Goal: Task Accomplishment & Management: Complete application form

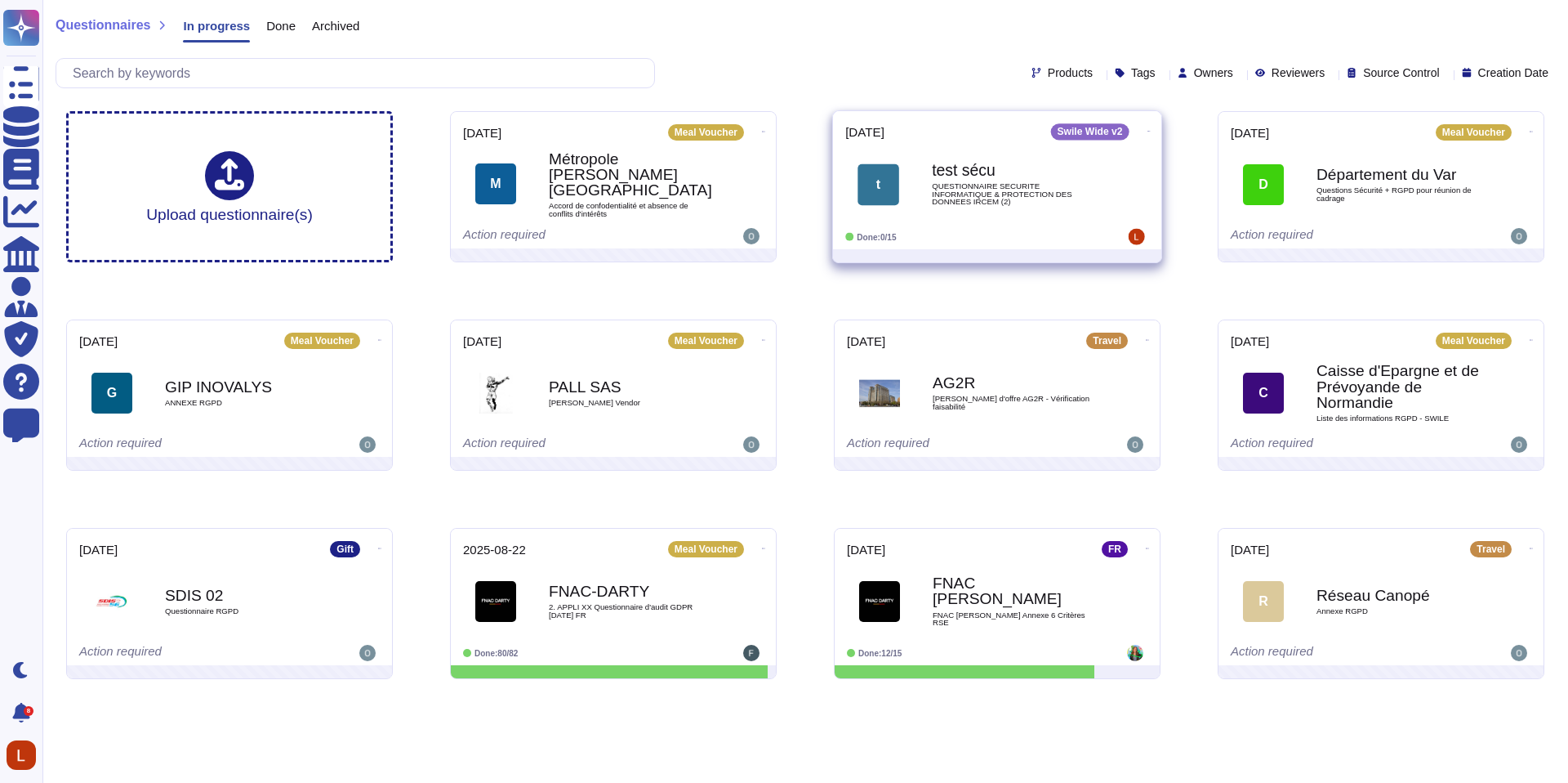
click at [1051, 185] on span "QUESTIONNAIRE SECURITE INFORMATIQUE & PROTECTION DES DONNEES IRCEM (2)" at bounding box center [1014, 194] width 165 height 24
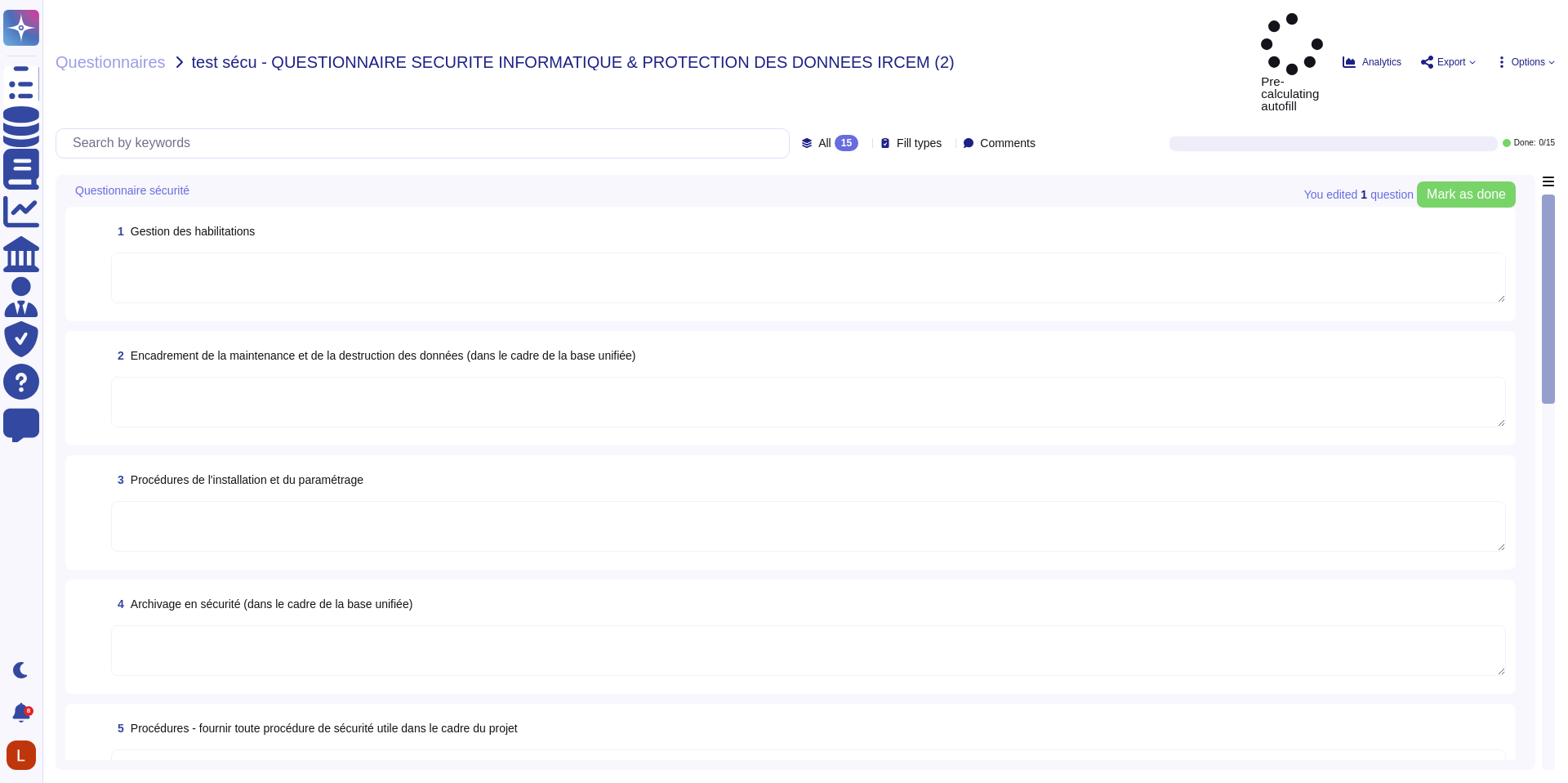
type textarea "Scans de vulnérabilité : en continu et après chaque changement majeur, couvrant…"
click at [614, 252] on textarea at bounding box center [808, 277] width 1395 height 51
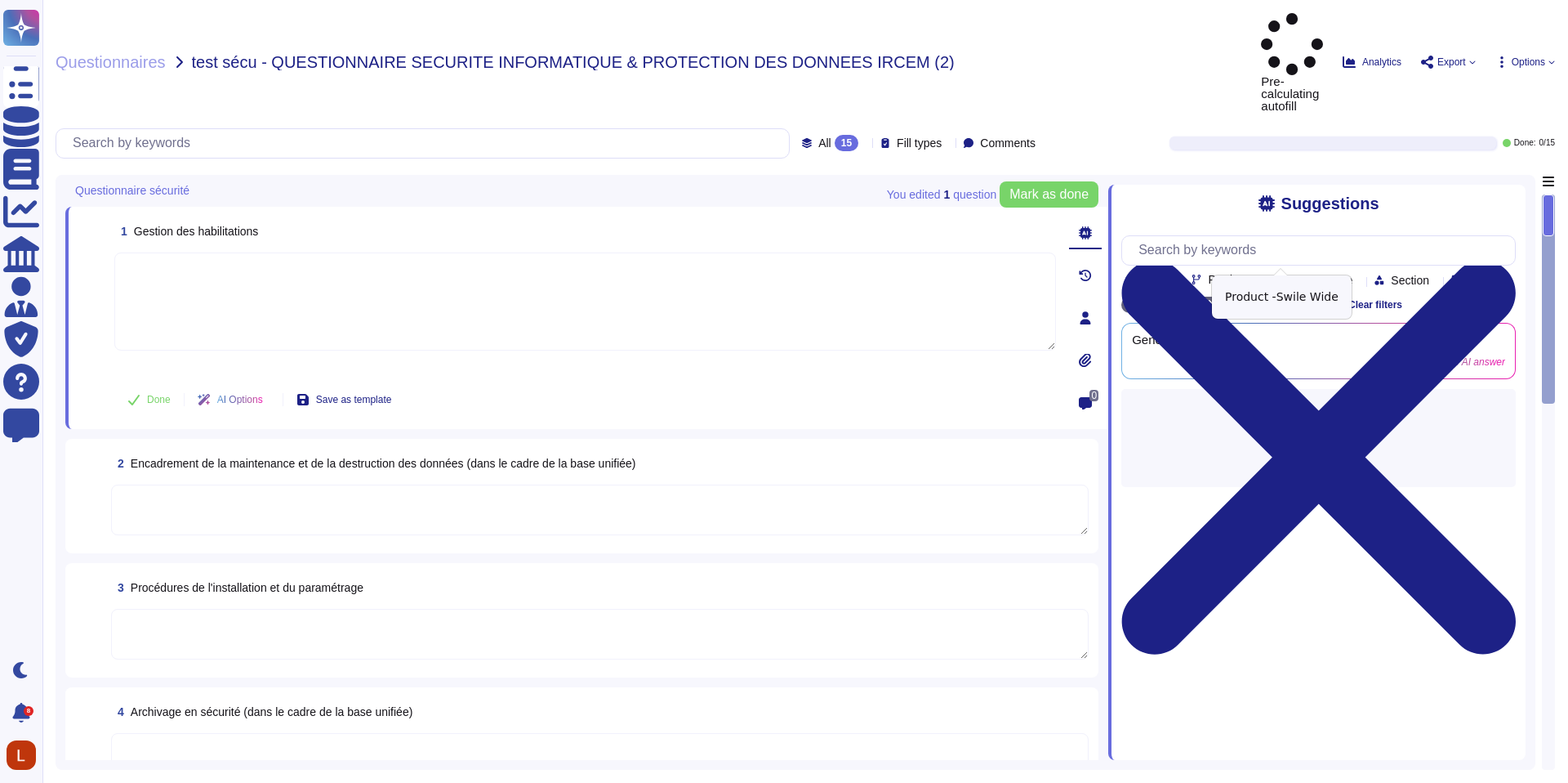
click at [1316, 299] on icon at bounding box center [1311, 304] width 10 height 10
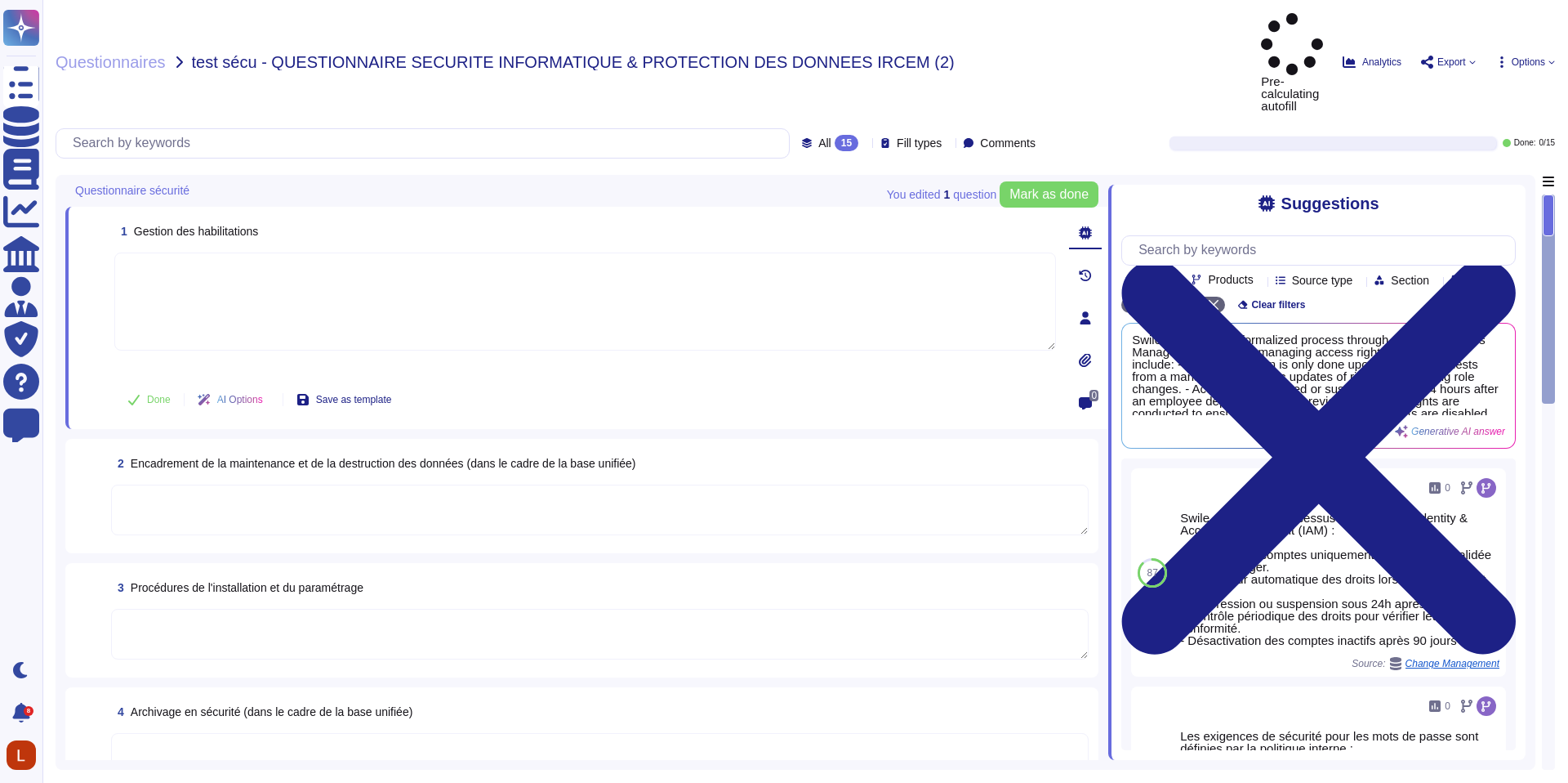
click at [1548, 195] on div at bounding box center [1548, 215] width 12 height 42
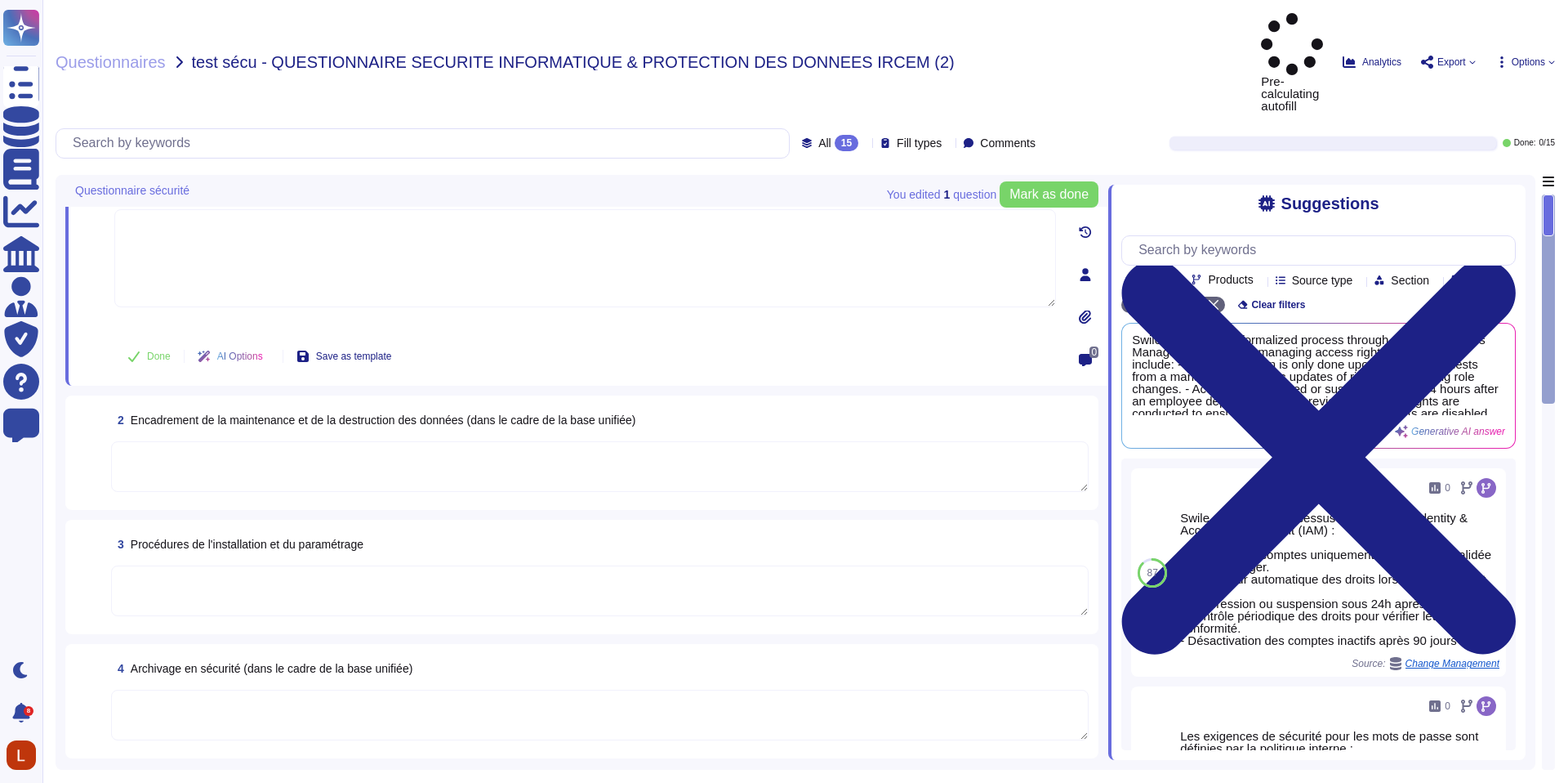
scroll to position [62, 0]
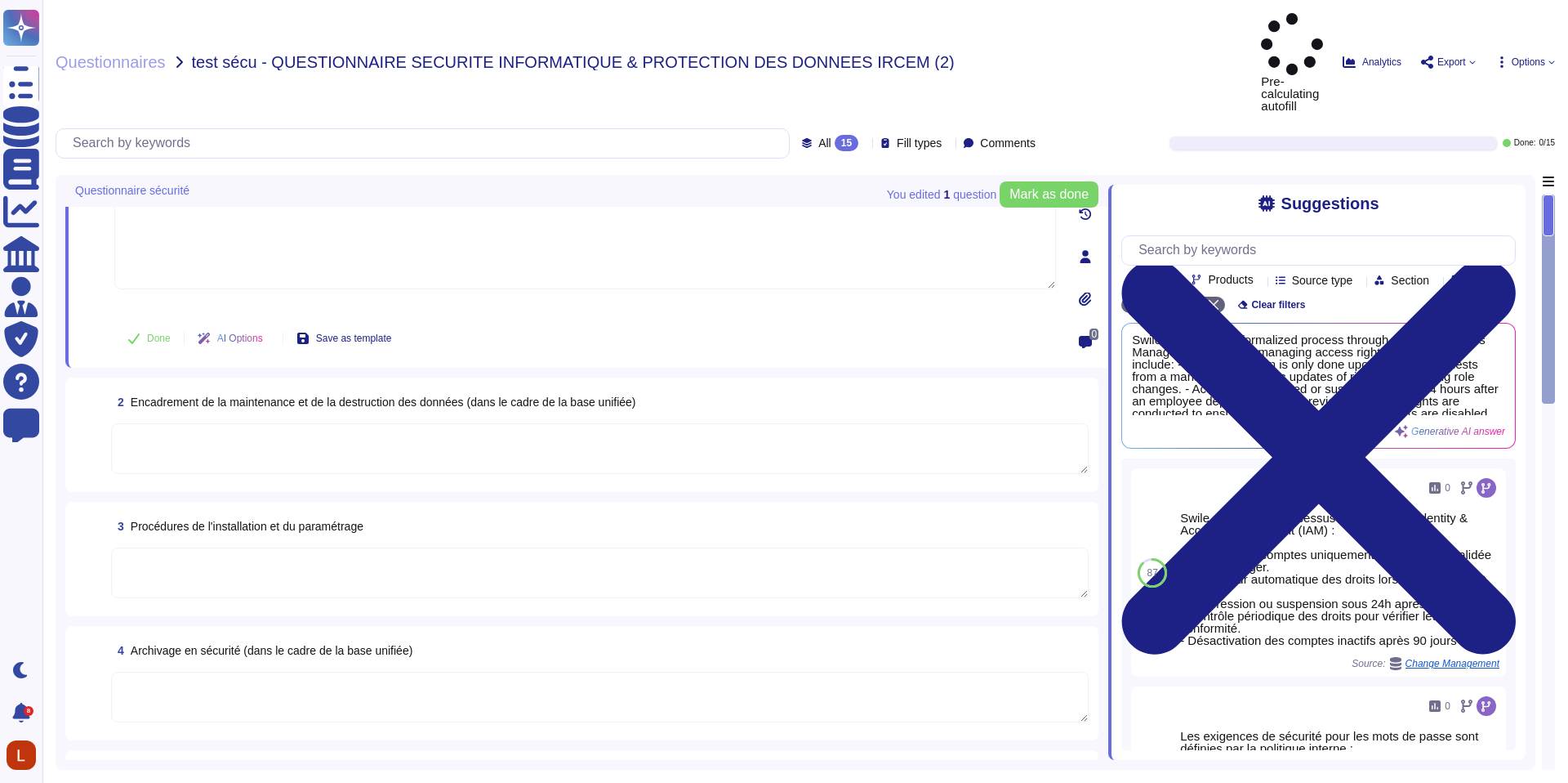
click at [416, 671] on textarea at bounding box center [600, 696] width 977 height 51
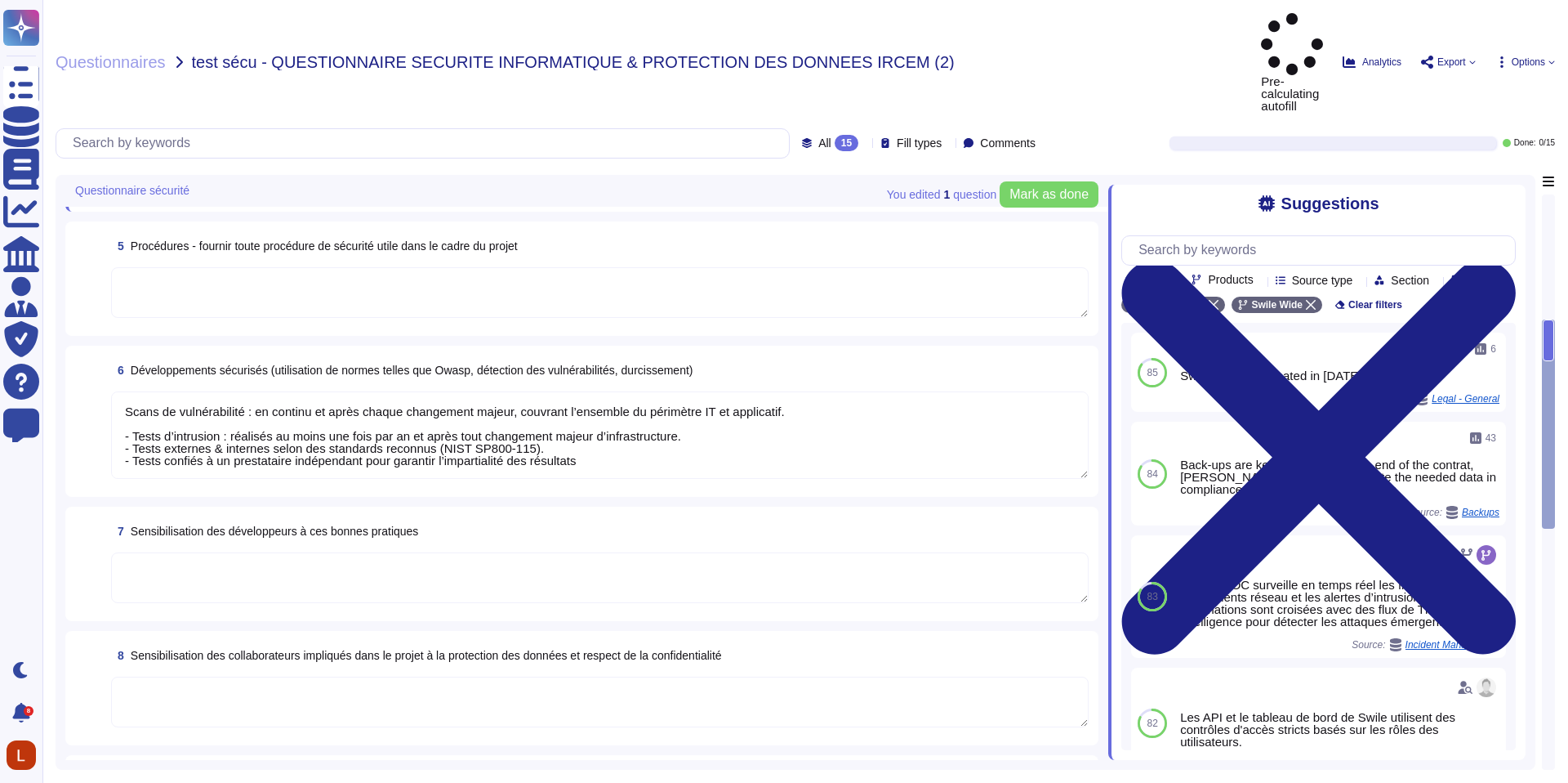
scroll to position [988, 0]
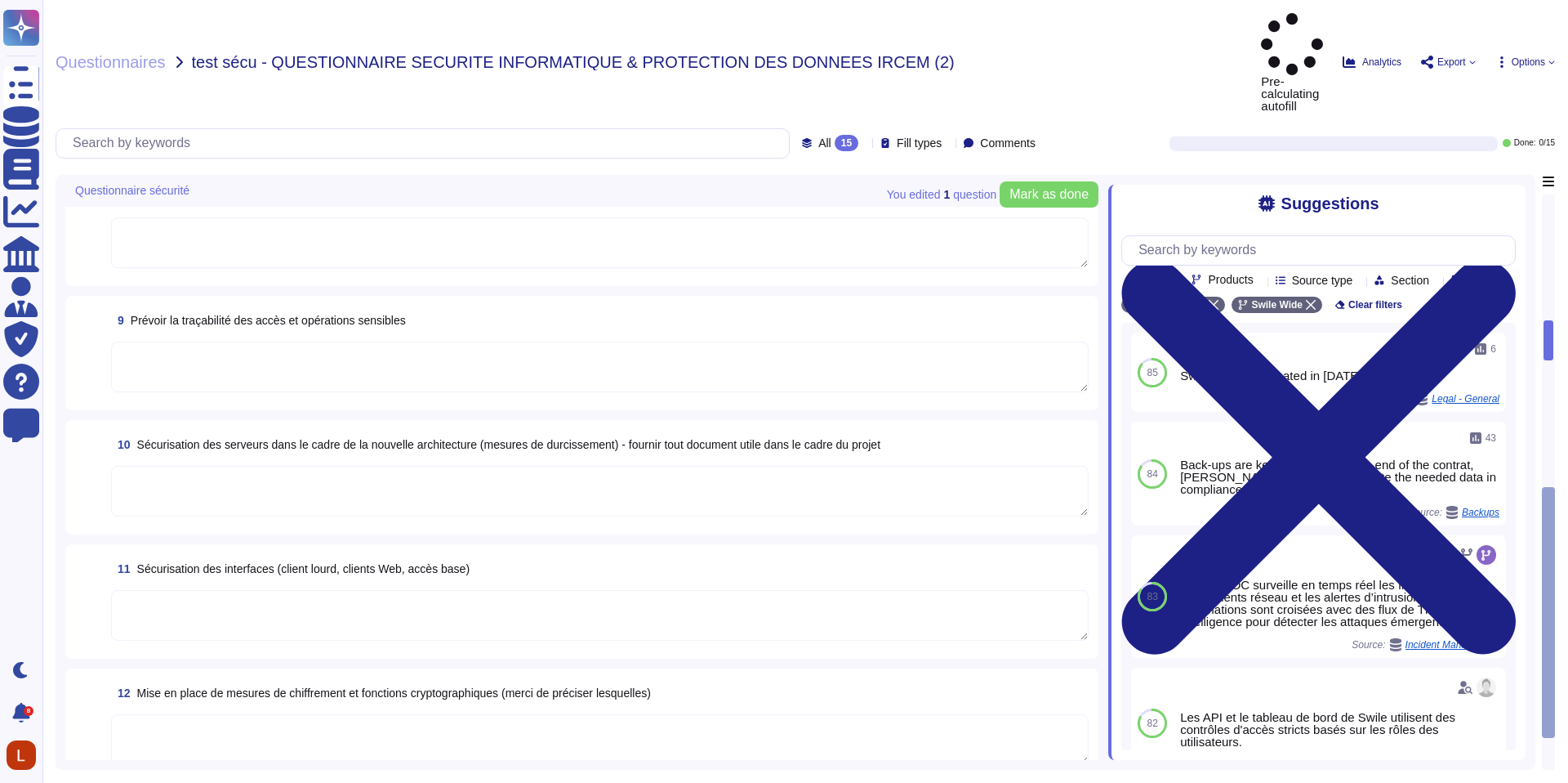
type textarea "Scans de vulnérabilité : en continu et après chaque changement majeur, couvrant…"
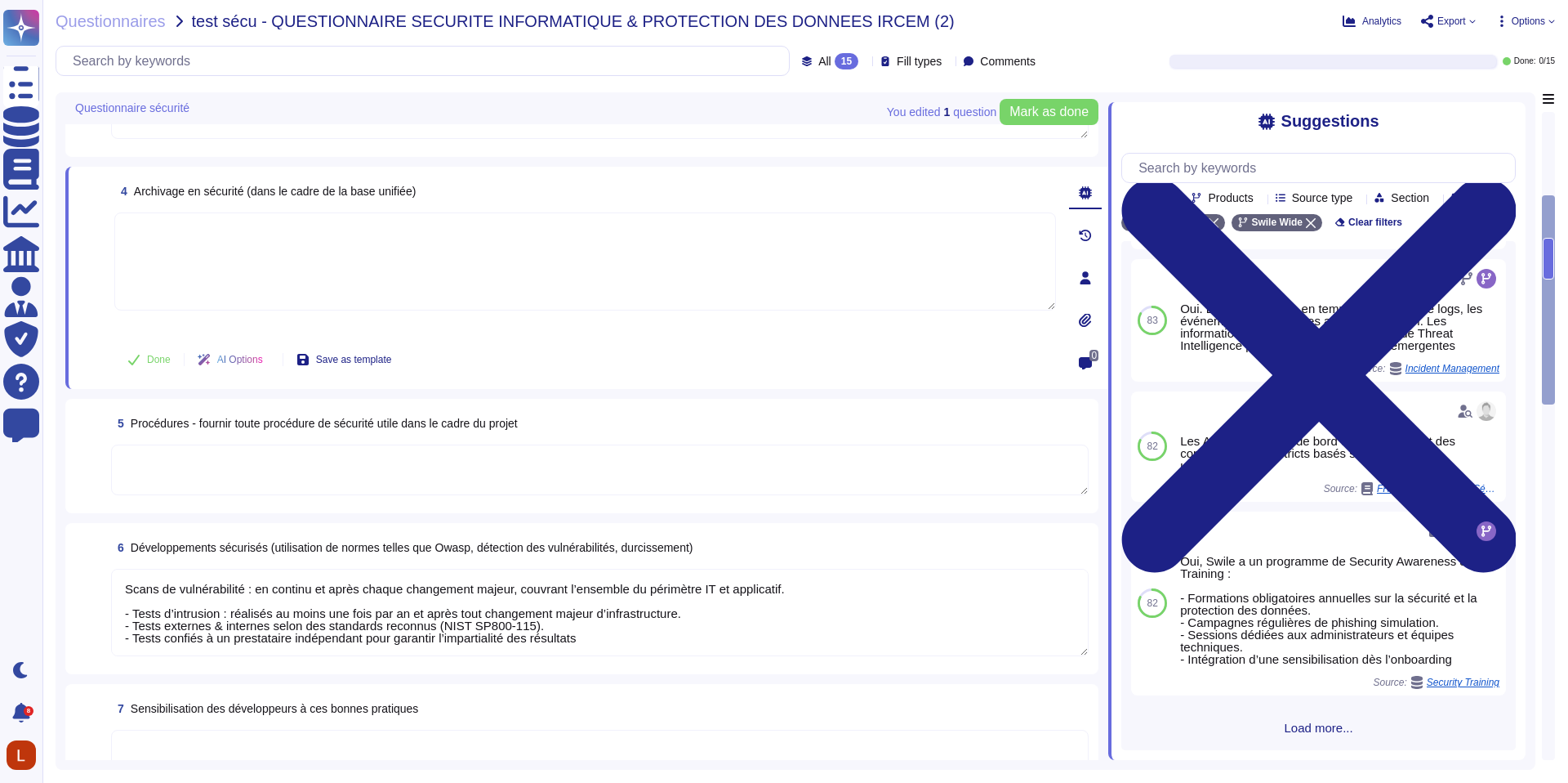
scroll to position [2, 0]
click at [618, 628] on textarea "Scans de vulnérabilité : en continu et après chaque changement majeur, couvrant…" at bounding box center [600, 612] width 977 height 88
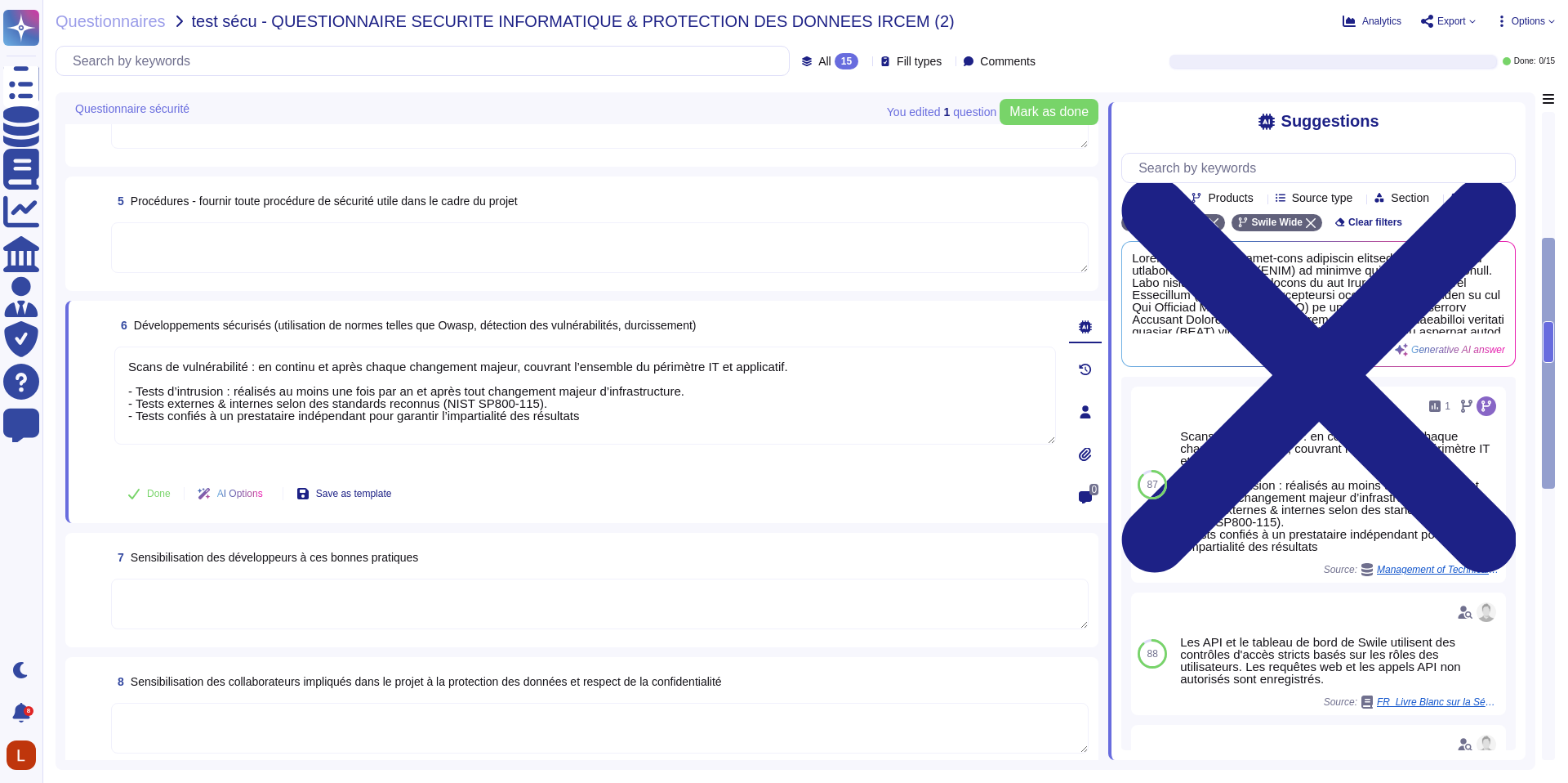
scroll to position [459, 0]
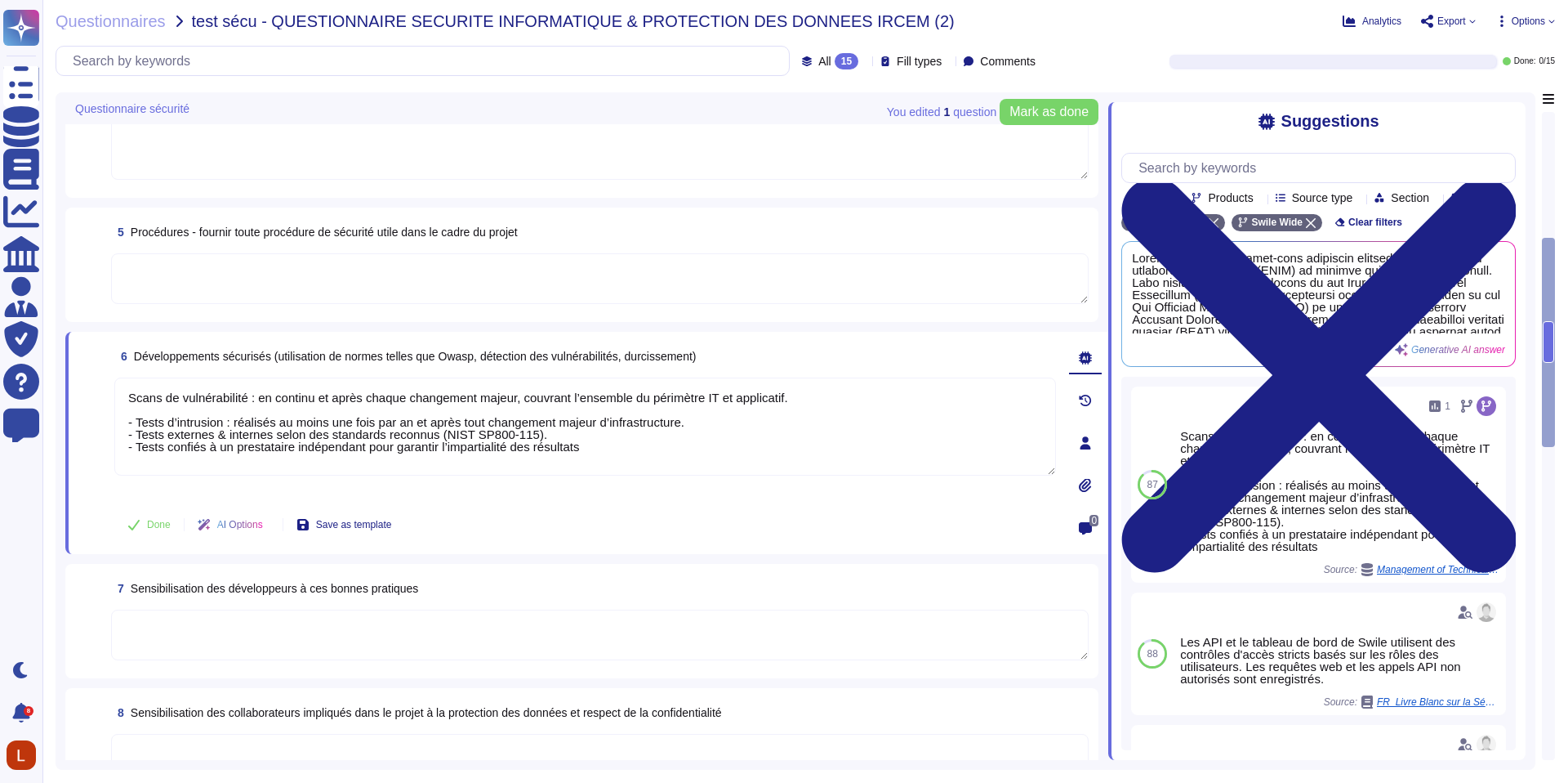
click at [283, 744] on textarea at bounding box center [600, 759] width 977 height 51
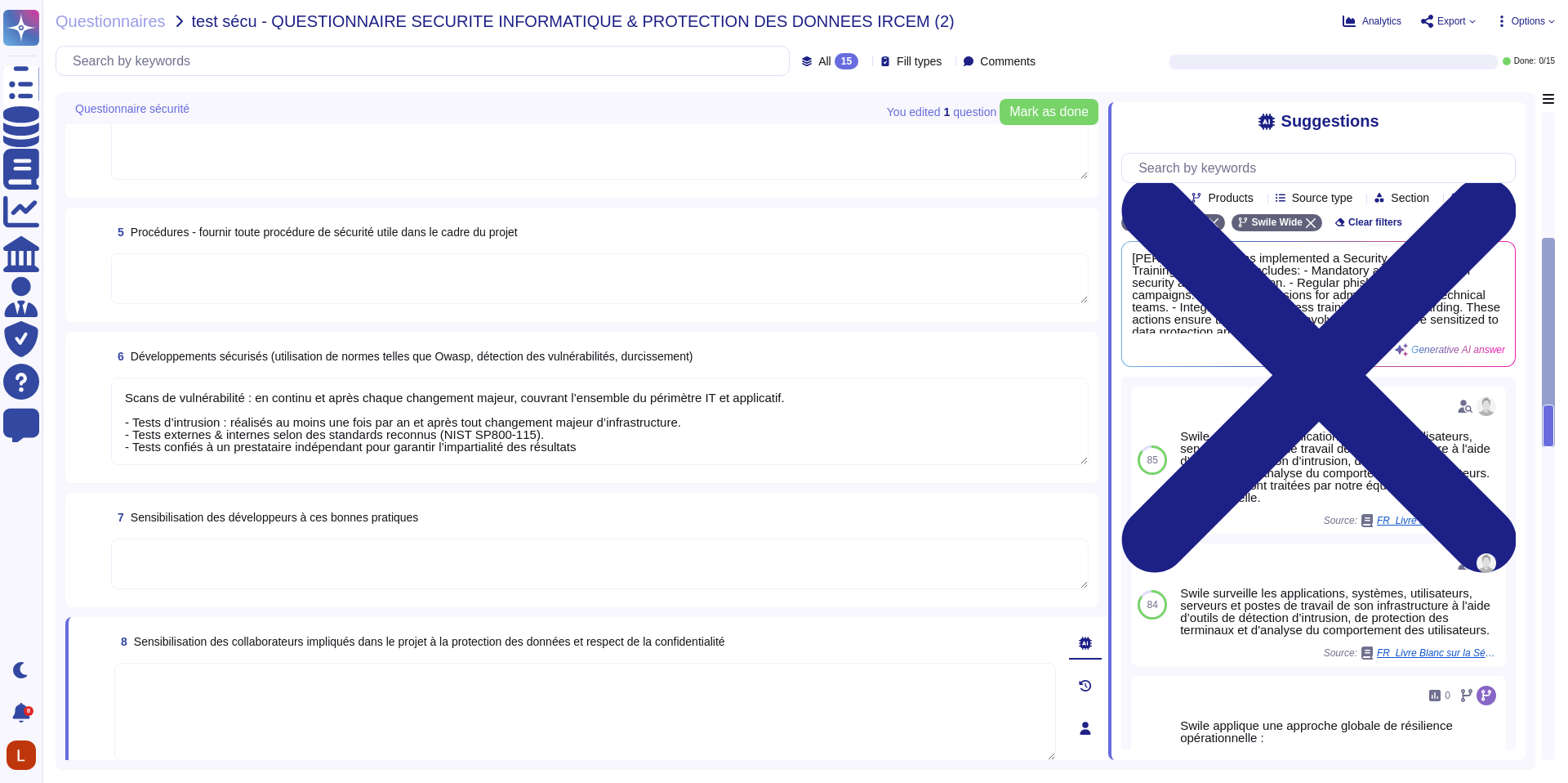
drag, startPoint x: 1553, startPoint y: 425, endPoint x: 1552, endPoint y: 445, distance: 20.0
click at [1552, 448] on div at bounding box center [1548, 435] width 13 height 648
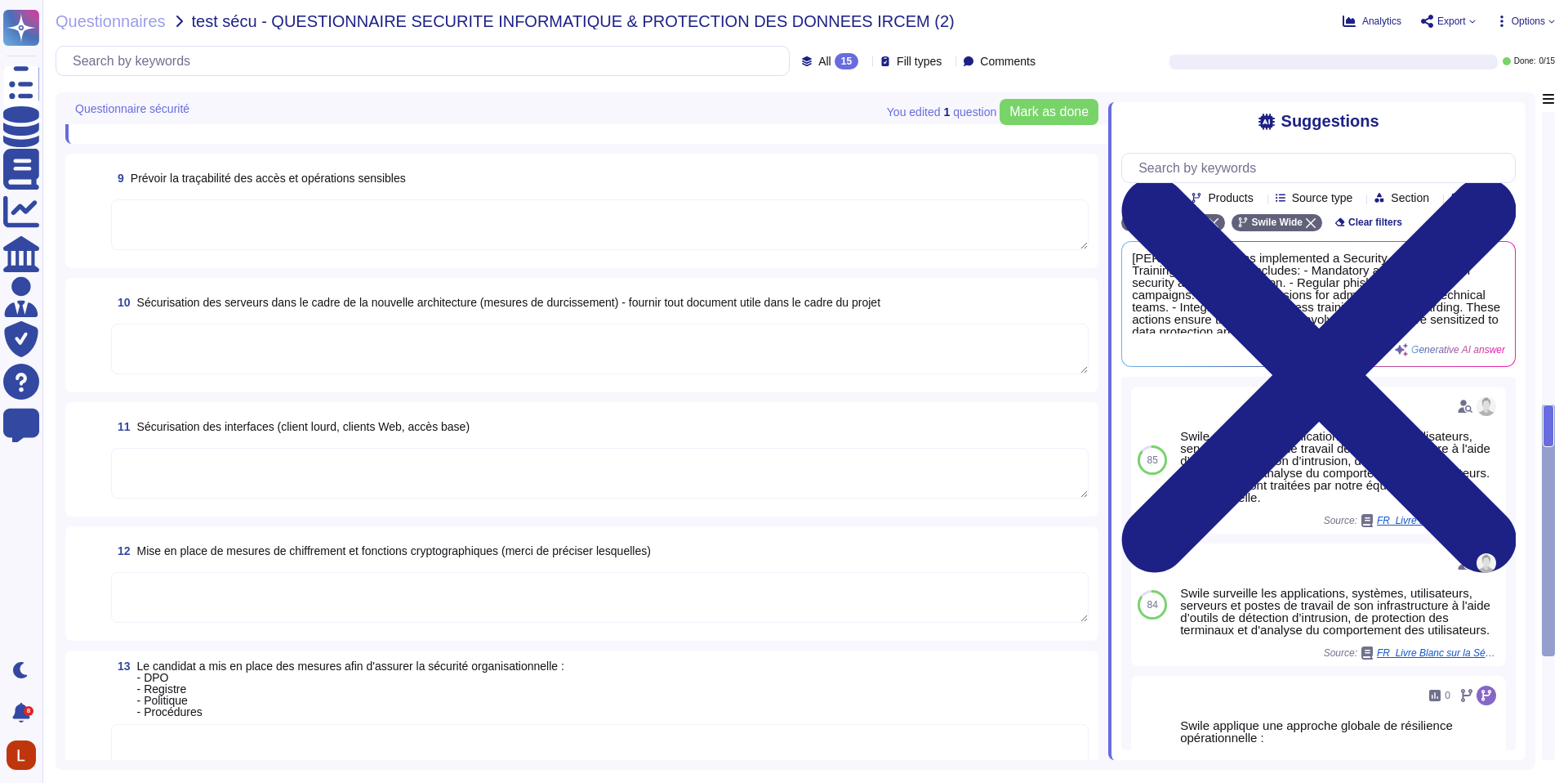
click at [1550, 425] on div at bounding box center [1548, 425] width 12 height 42
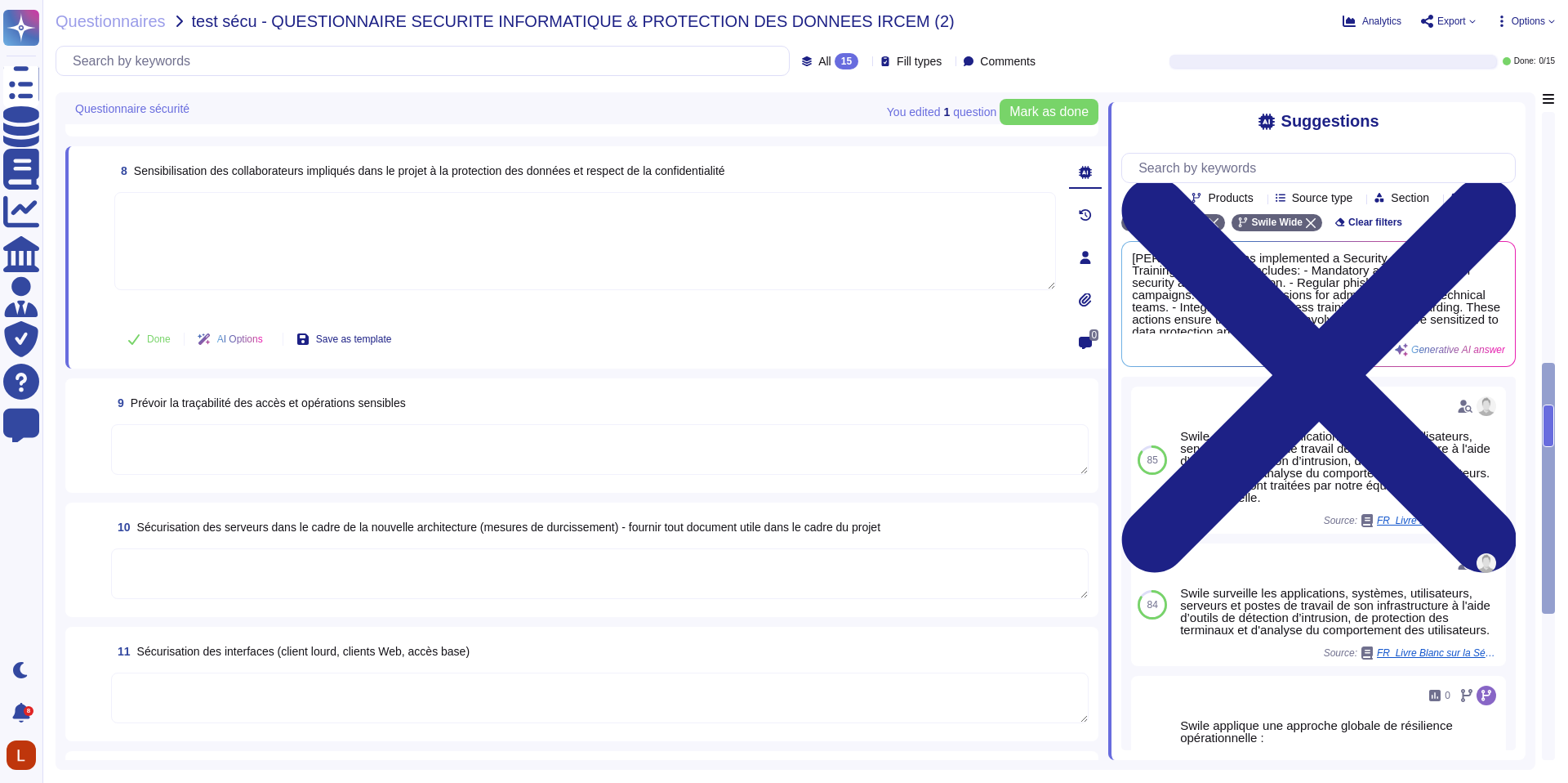
scroll to position [883, 0]
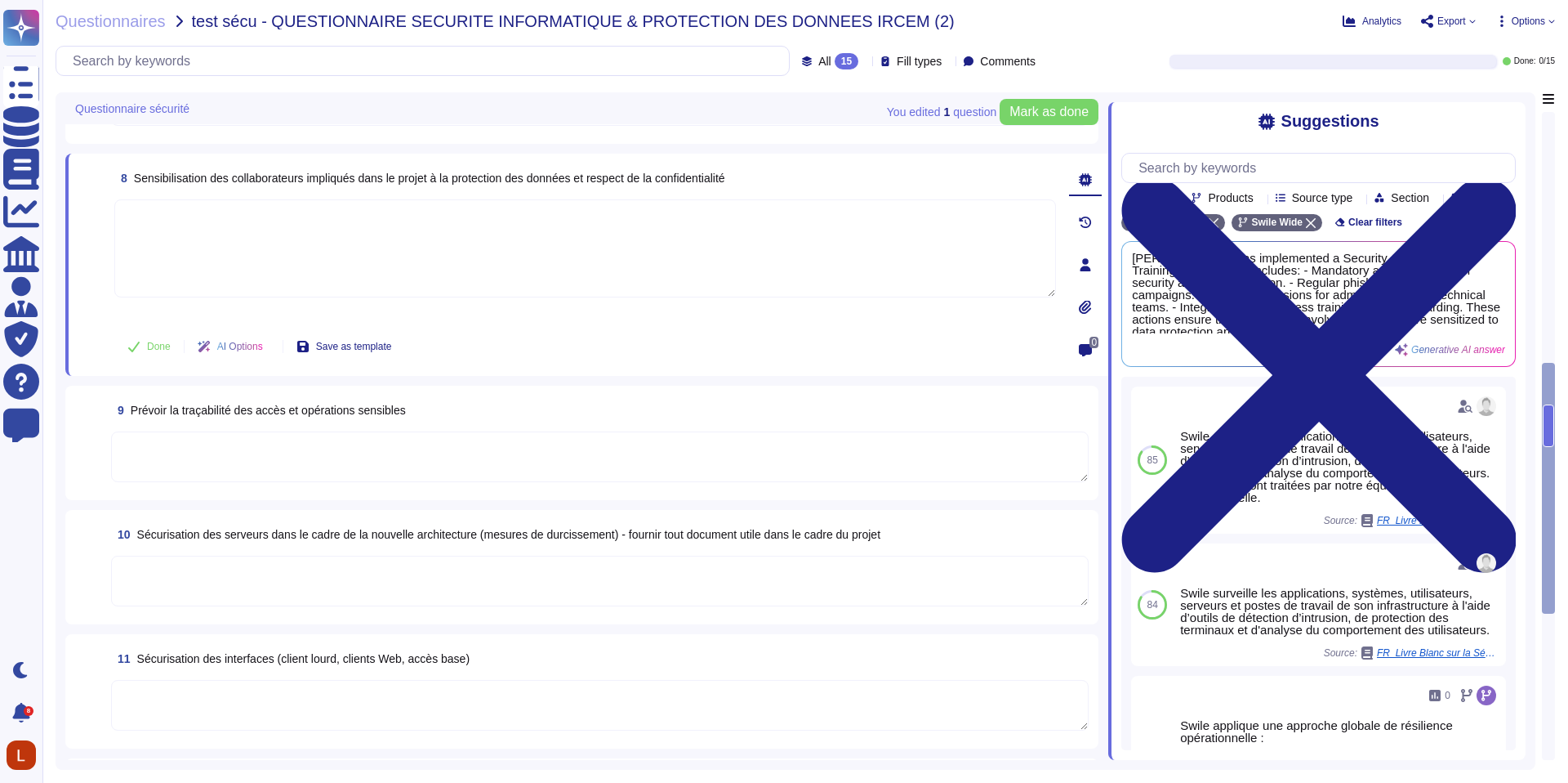
click at [468, 567] on textarea at bounding box center [600, 581] width 977 height 51
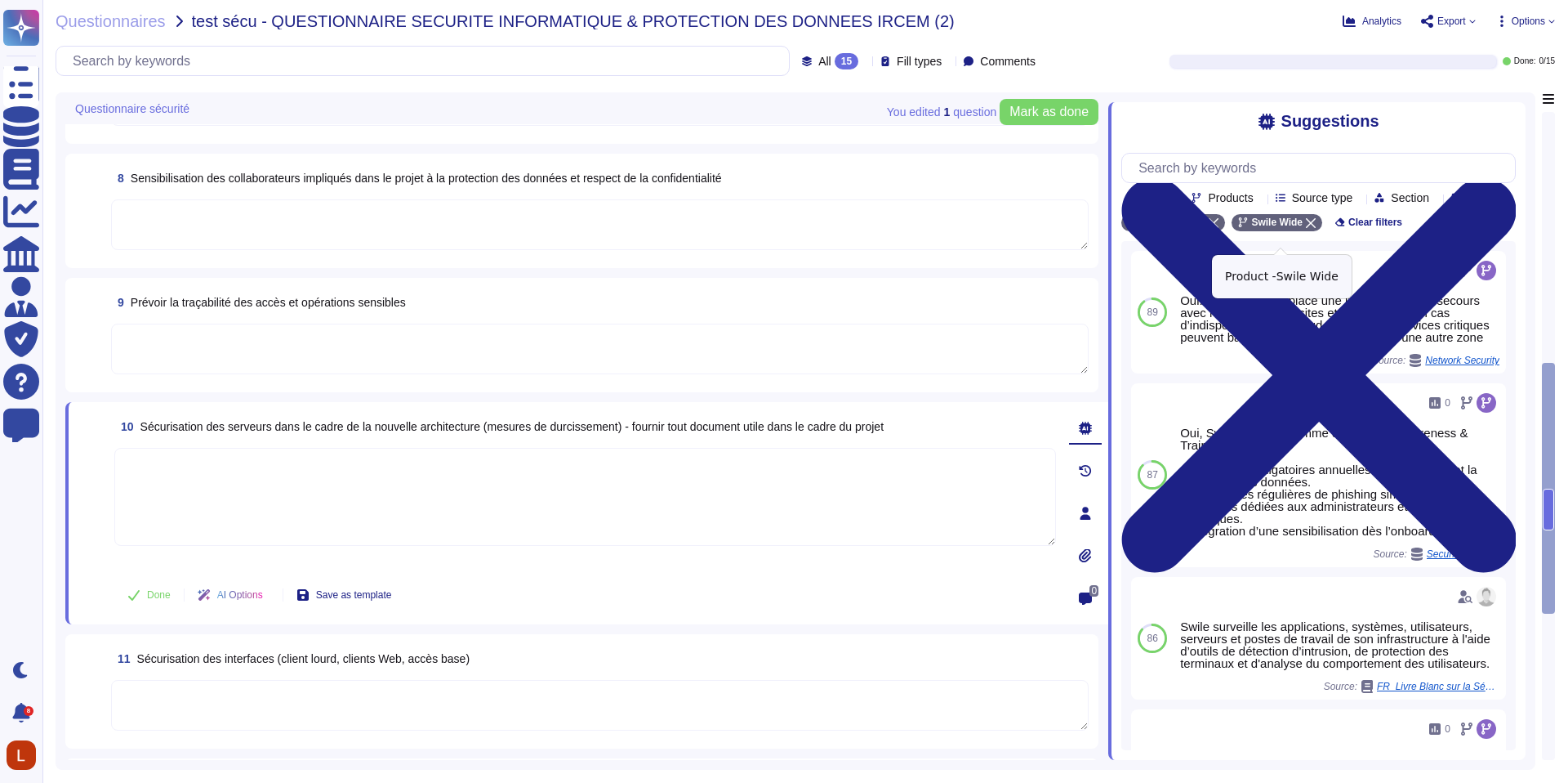
click at [1314, 228] on icon at bounding box center [1311, 223] width 10 height 10
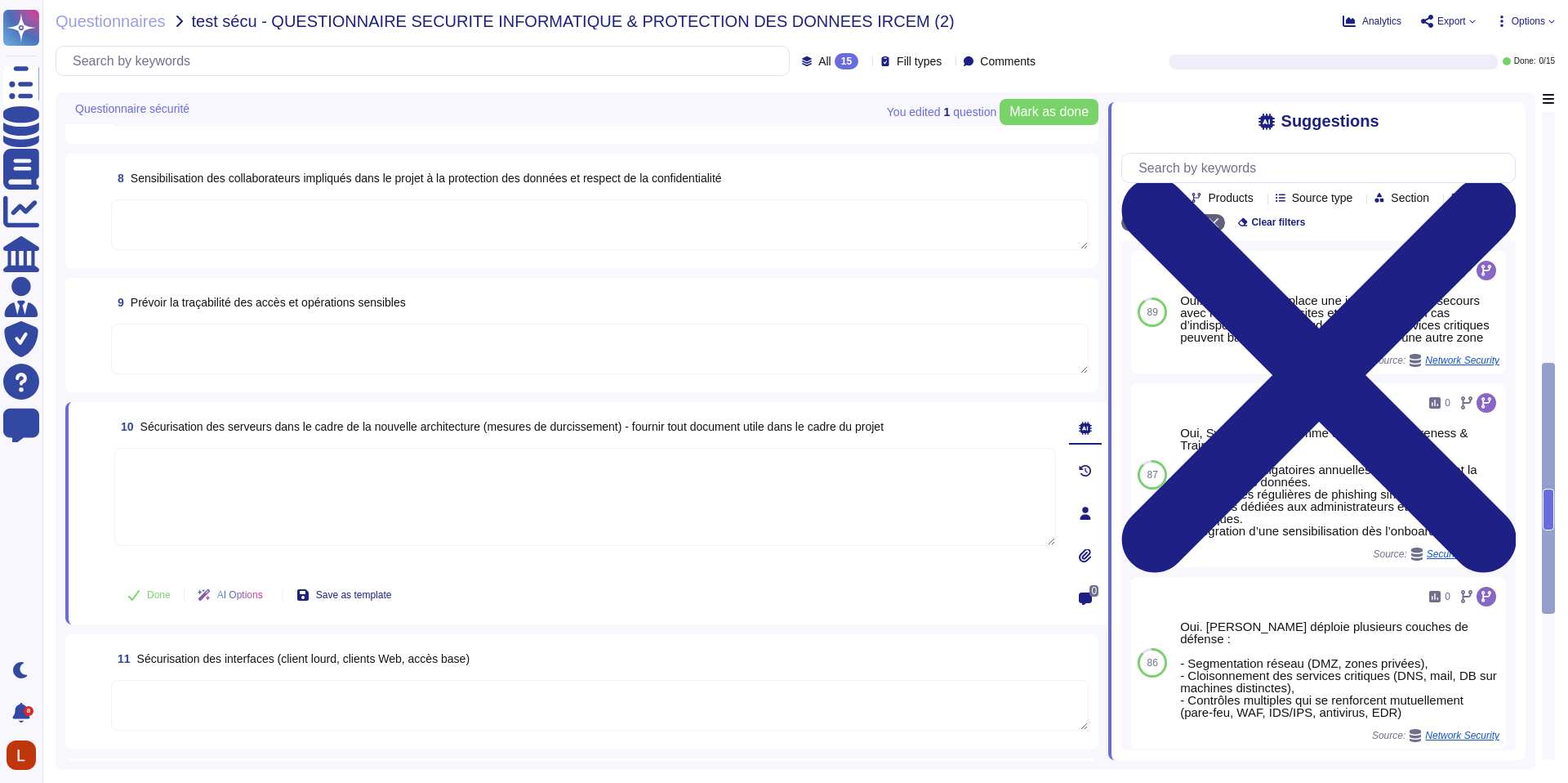
click at [610, 693] on textarea at bounding box center [600, 705] width 977 height 51
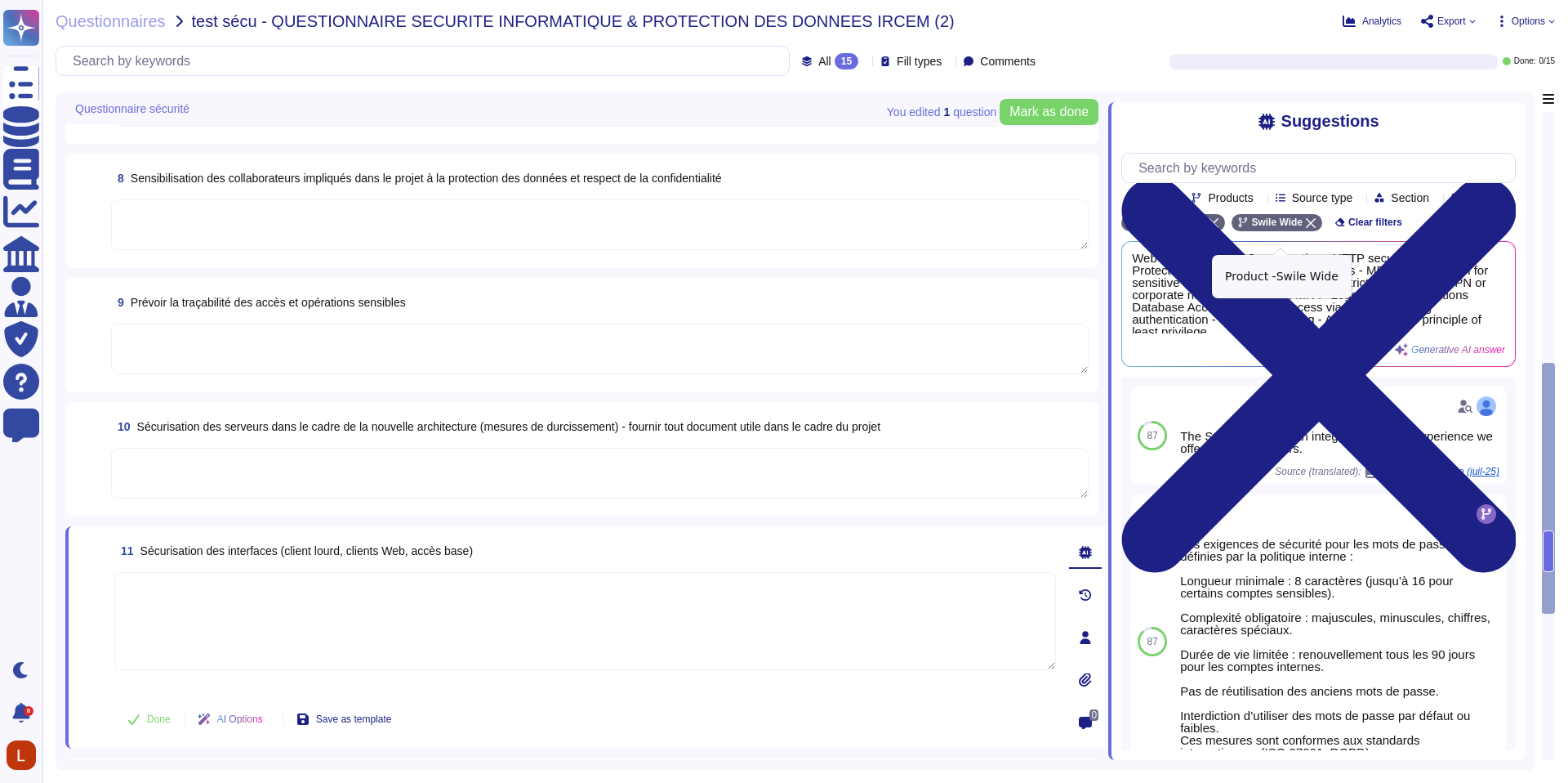
click at [1316, 228] on icon at bounding box center [1311, 223] width 10 height 10
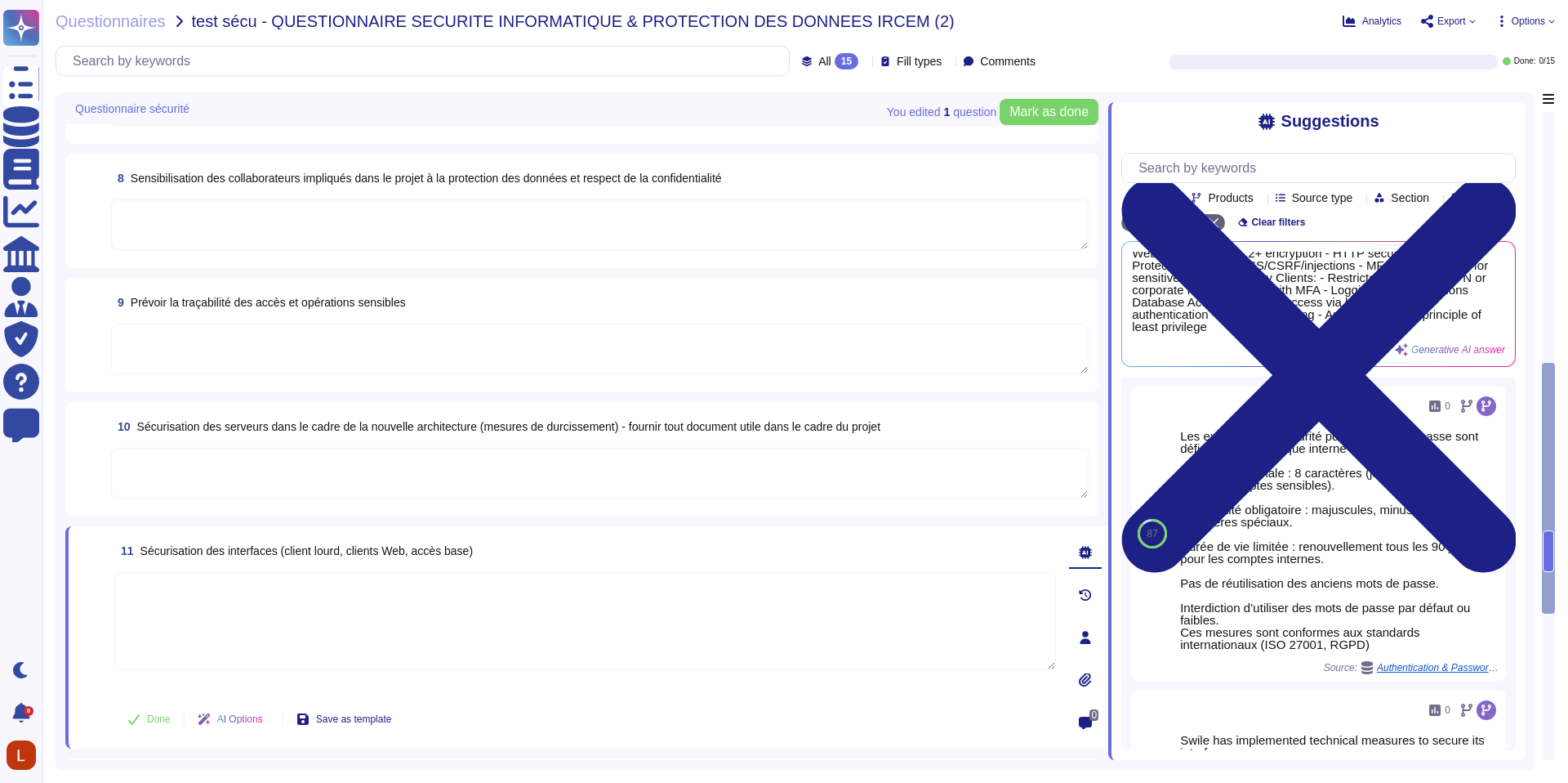
scroll to position [4, 0]
click at [390, 625] on textarea at bounding box center [585, 621] width 942 height 98
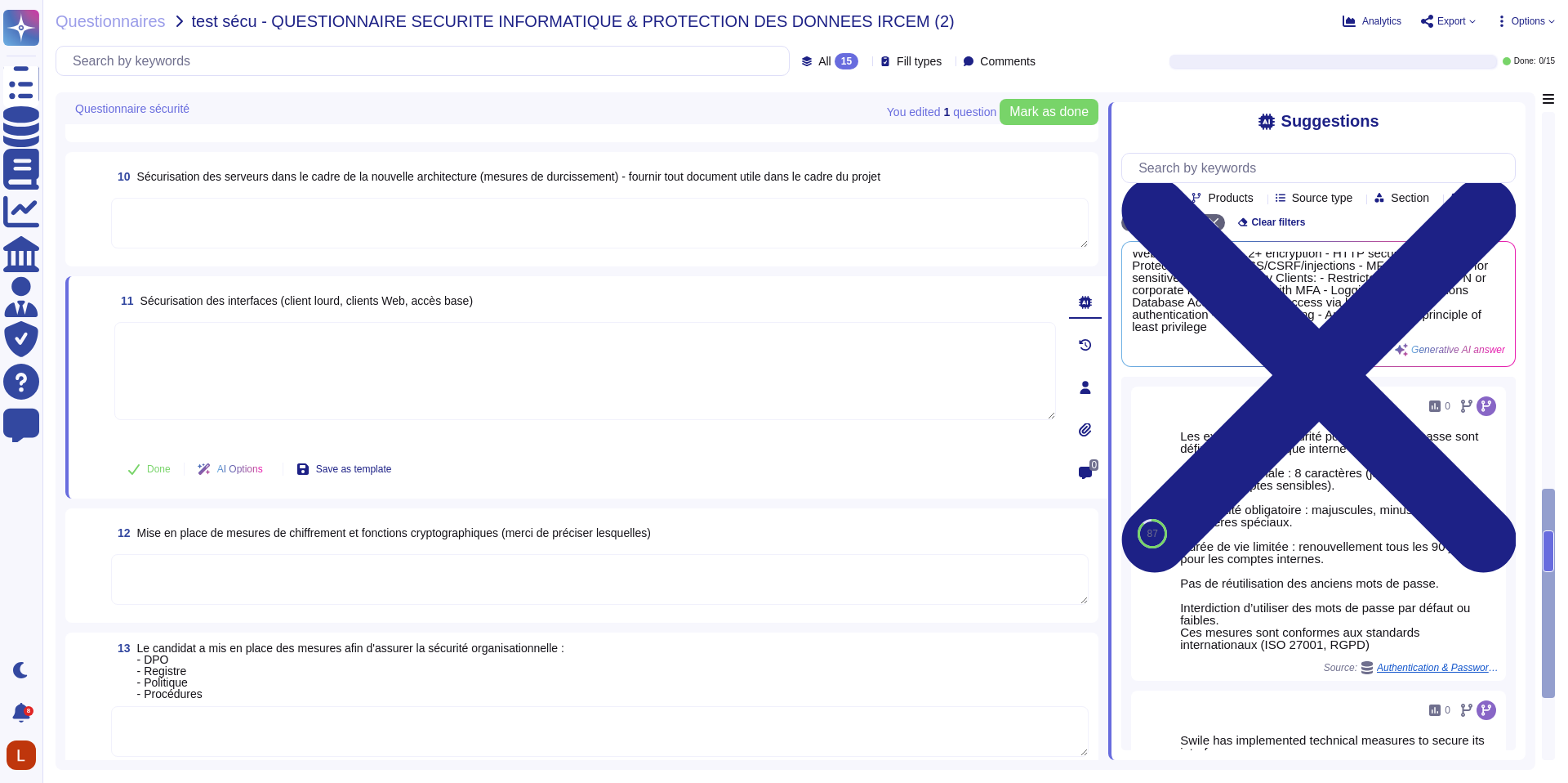
scroll to position [1181, 0]
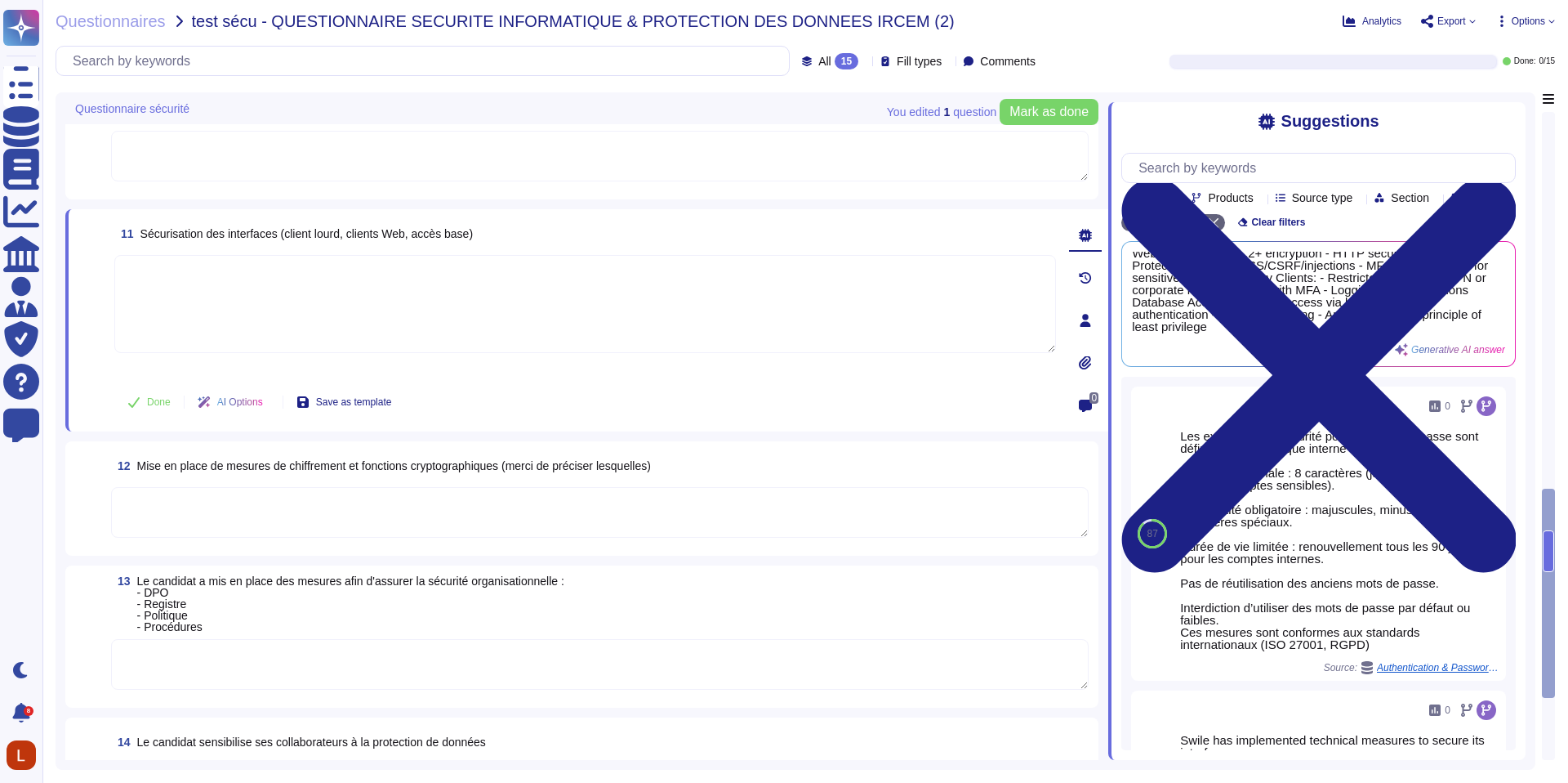
click at [530, 633] on div "13 Le candidat a mis en place des mesures afin d'assurer la sécurité organisati…" at bounding box center [582, 636] width 1013 height 122
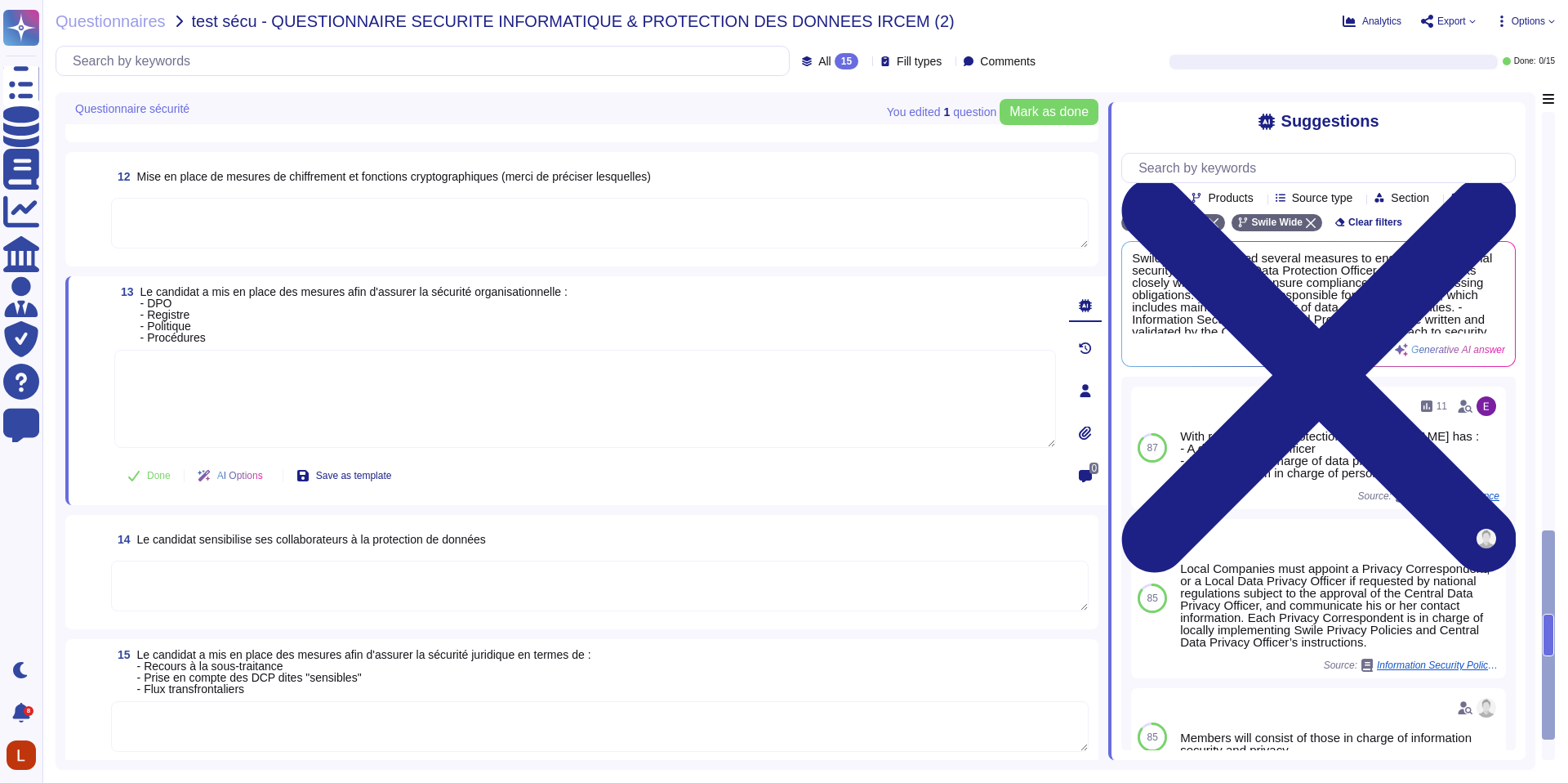
scroll to position [1356, 0]
click at [252, 568] on textarea at bounding box center [600, 582] width 977 height 51
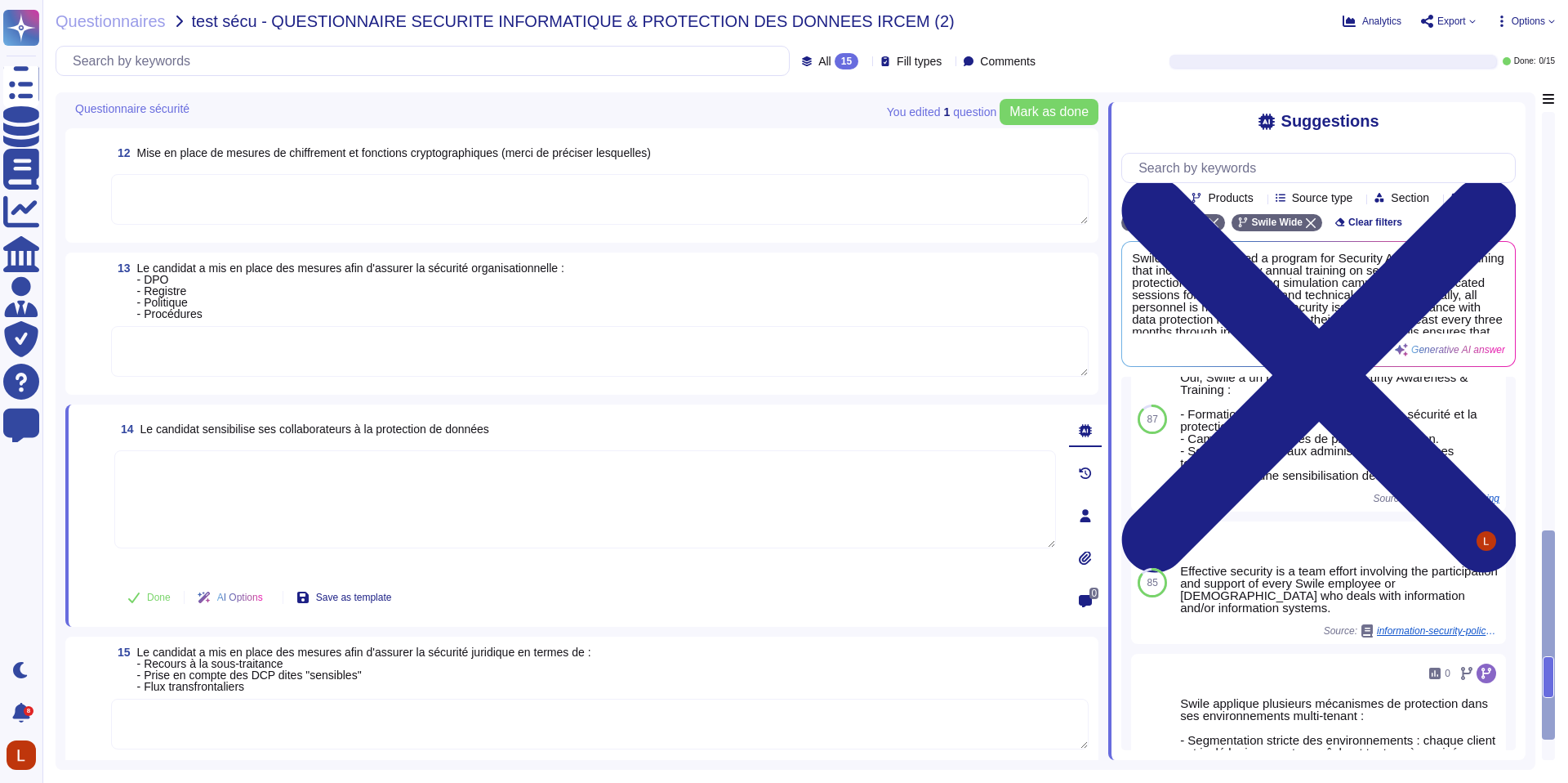
scroll to position [1374, 0]
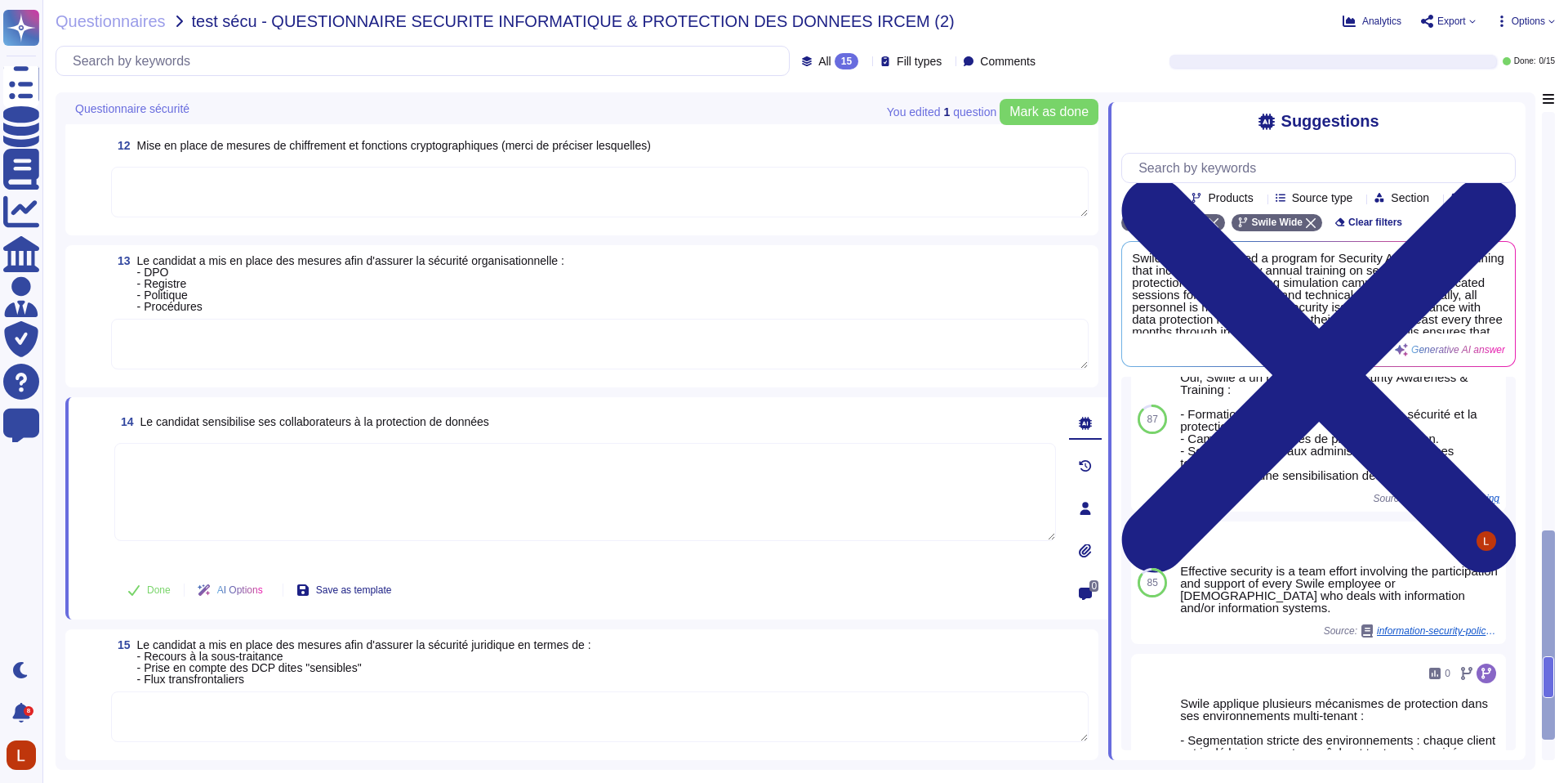
click at [450, 700] on textarea at bounding box center [600, 716] width 977 height 51
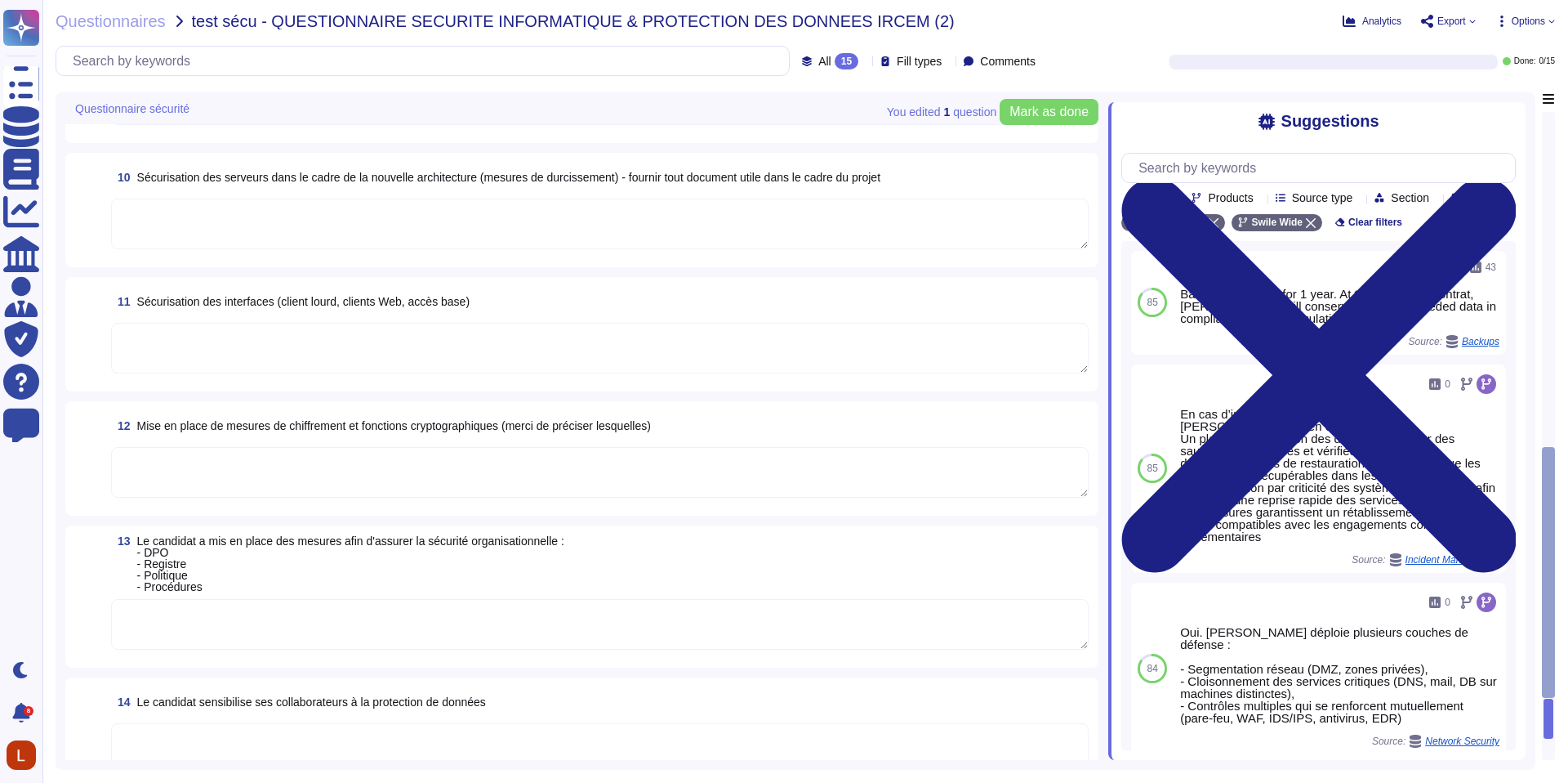
type textarea "Scans de vulnérabilité : en continu et après chaque changement majeur, couvrant…"
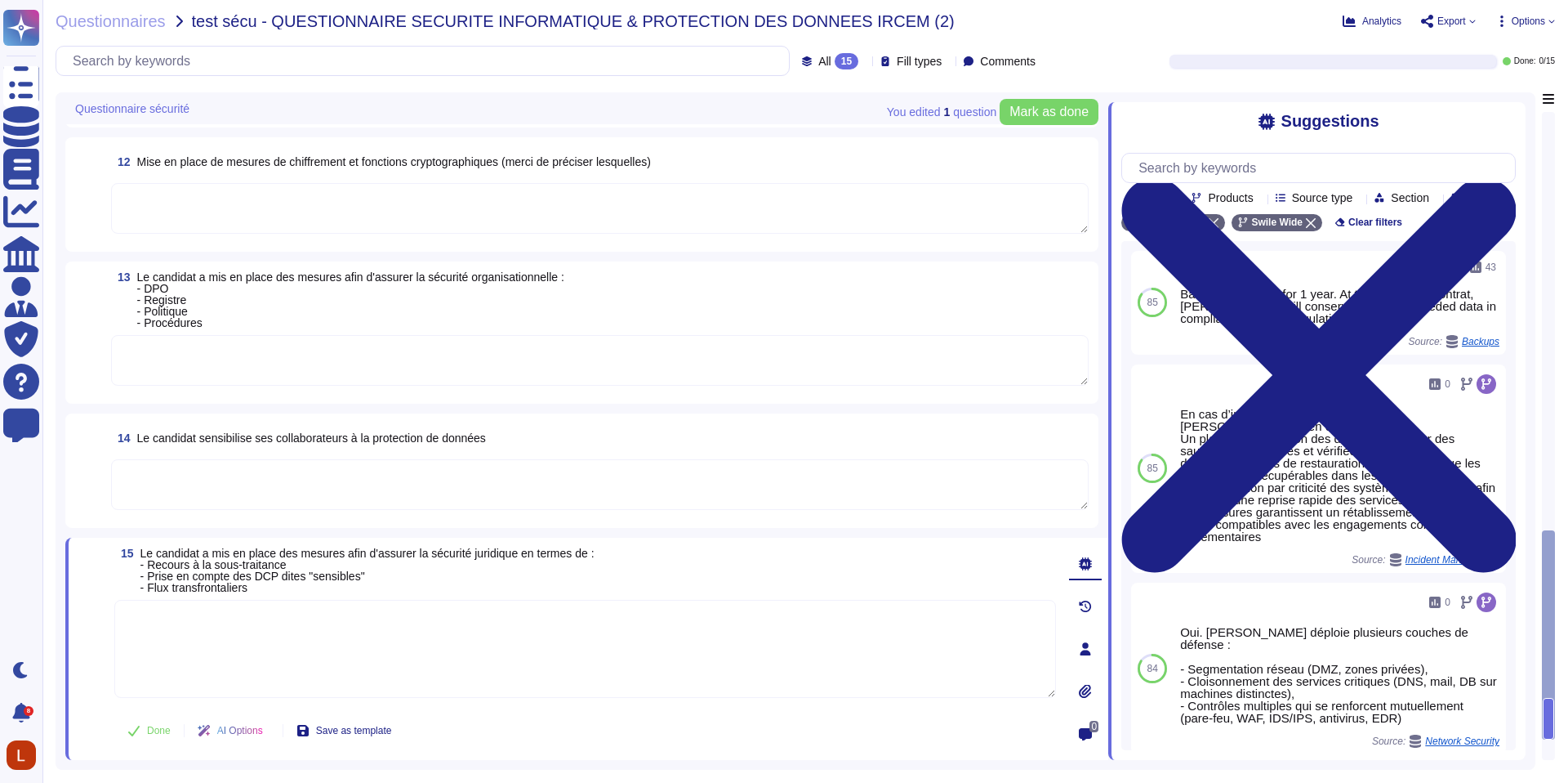
click at [468, 209] on textarea at bounding box center [600, 208] width 977 height 51
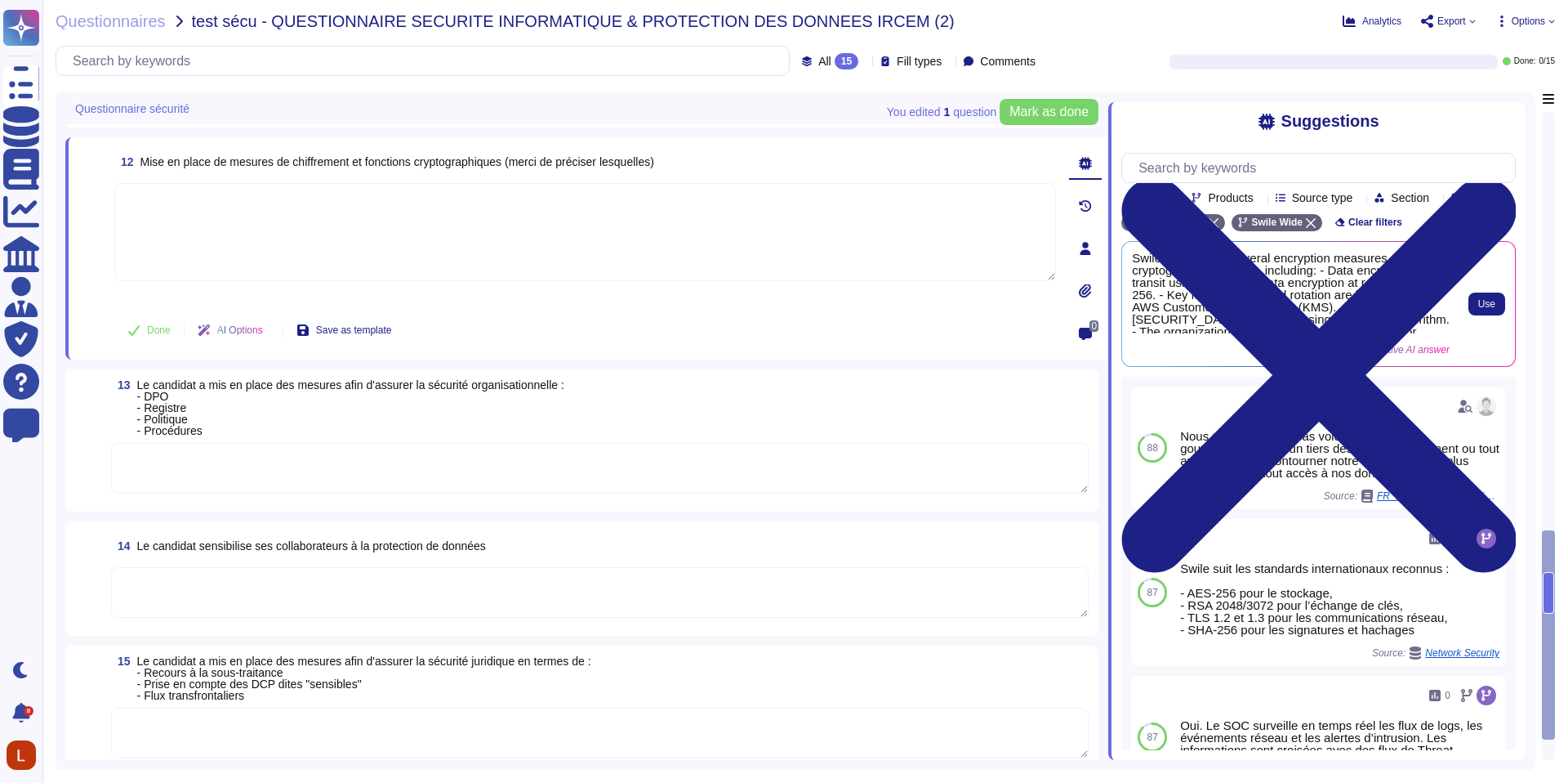
drag, startPoint x: 1449, startPoint y: 285, endPoint x: 1449, endPoint y: 310, distance: 25.0
click at [1450, 310] on div "Use" at bounding box center [1478, 304] width 55 height 105
